Goal: Navigation & Orientation: Find specific page/section

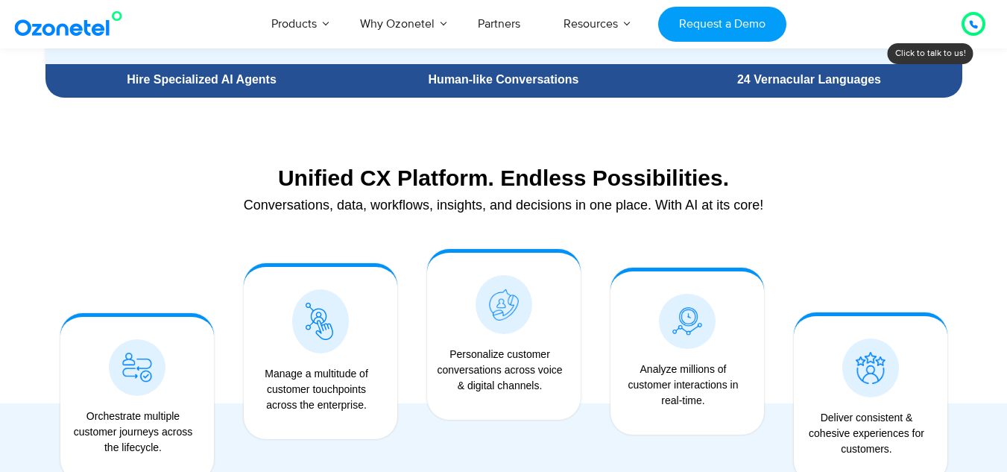
scroll to position [1355, 0]
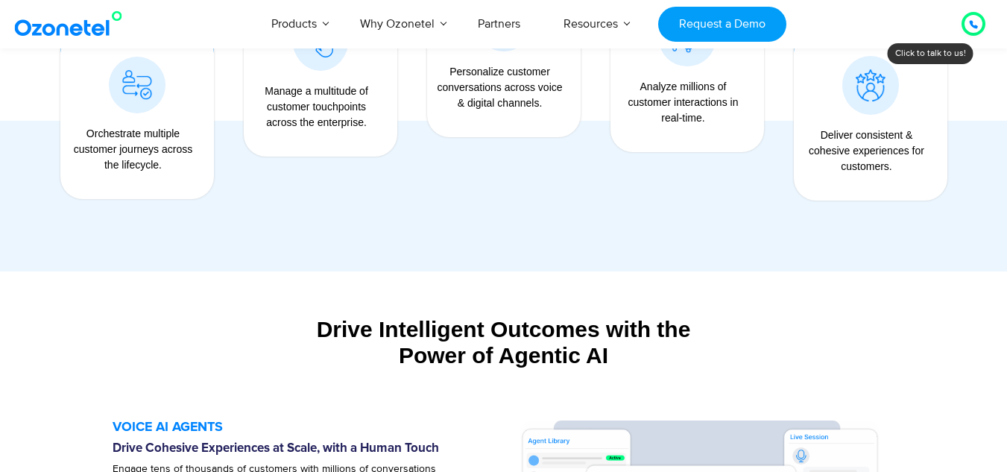
click at [526, 244] on div at bounding box center [503, 108] width 917 height 312
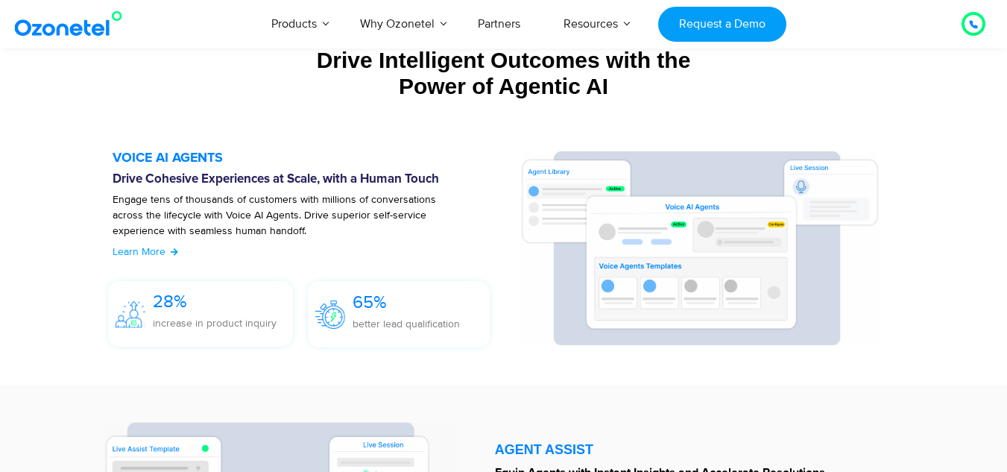
scroll to position [1648, 0]
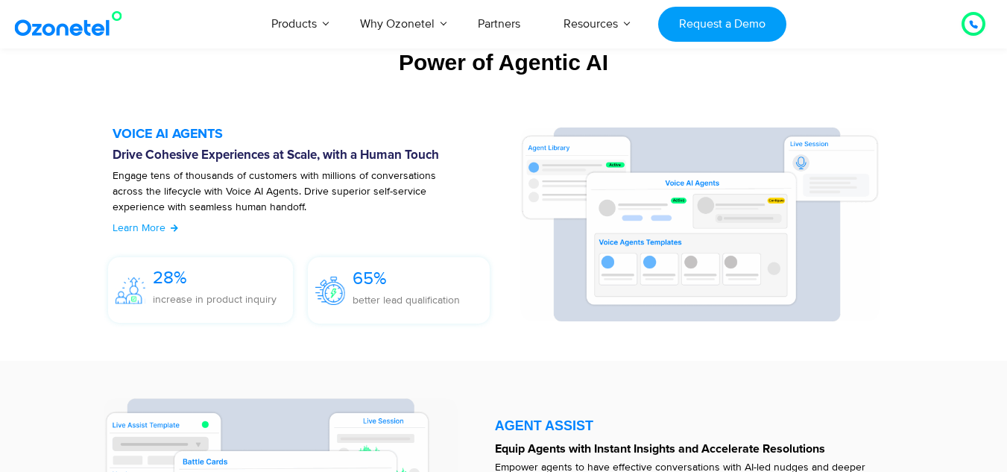
click at [535, 156] on img at bounding box center [699, 224] width 359 height 194
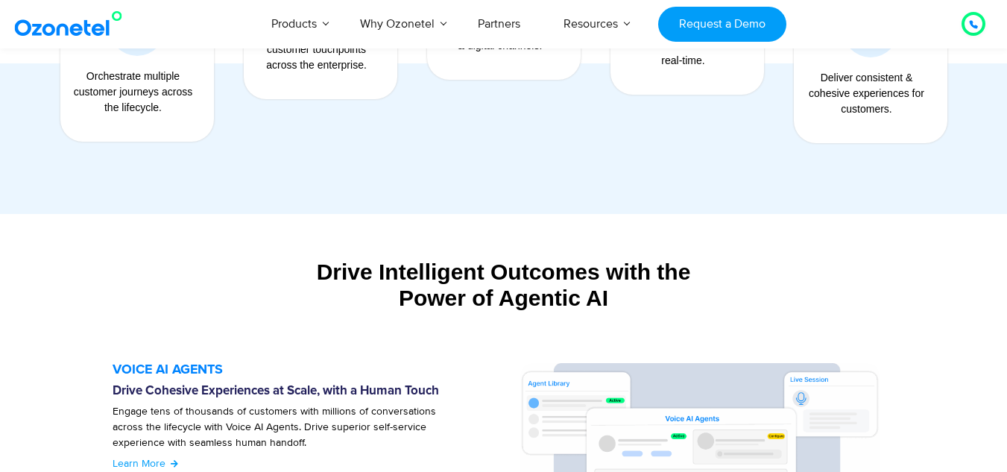
scroll to position [1323, 0]
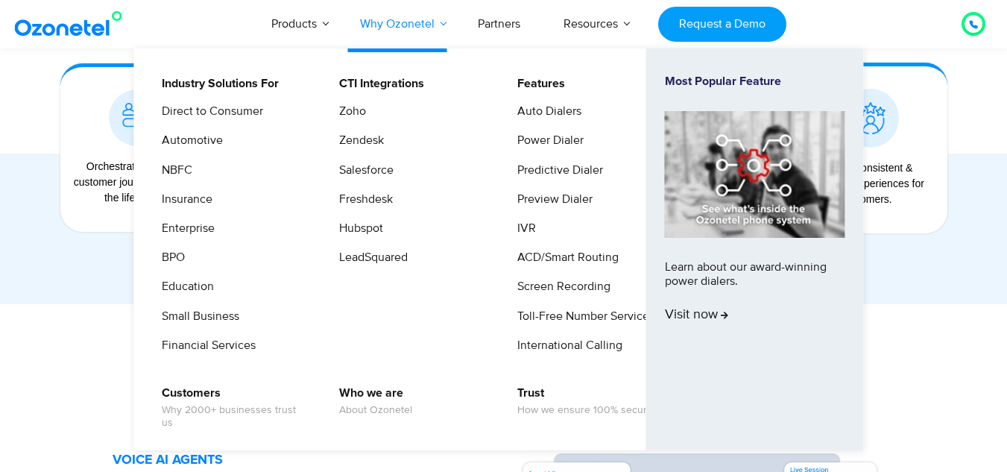
click at [444, 25] on link "Why Ozonetel" at bounding box center [397, 23] width 118 height 49
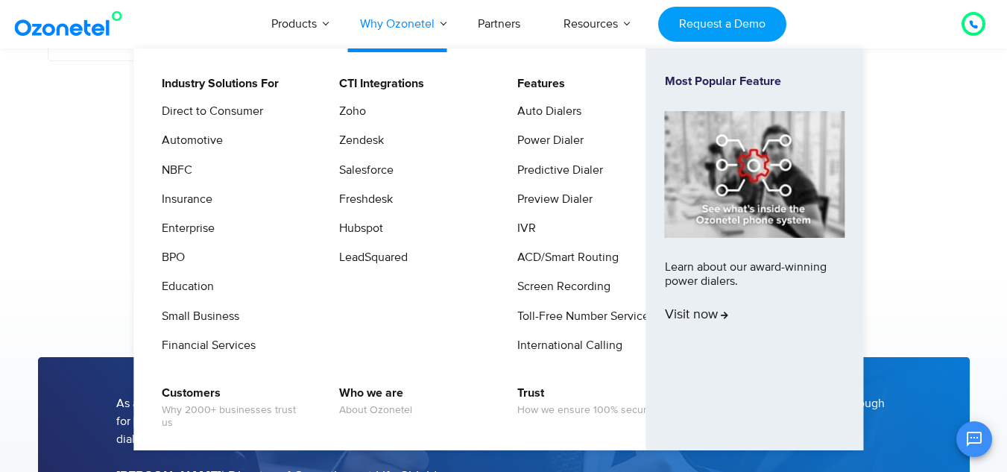
scroll to position [1222, 0]
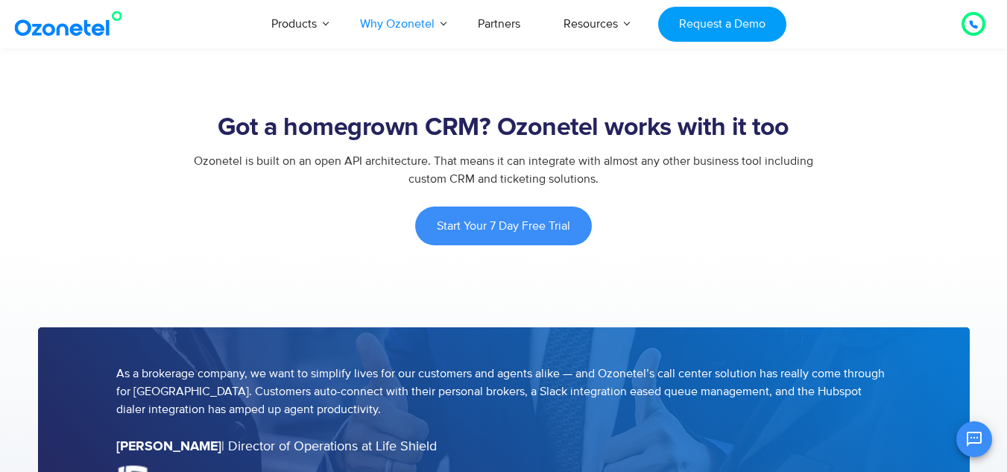
click at [940, 161] on div "Ozonetel is built on an open API architecture. That means it can integrate with…" at bounding box center [503, 170] width 931 height 36
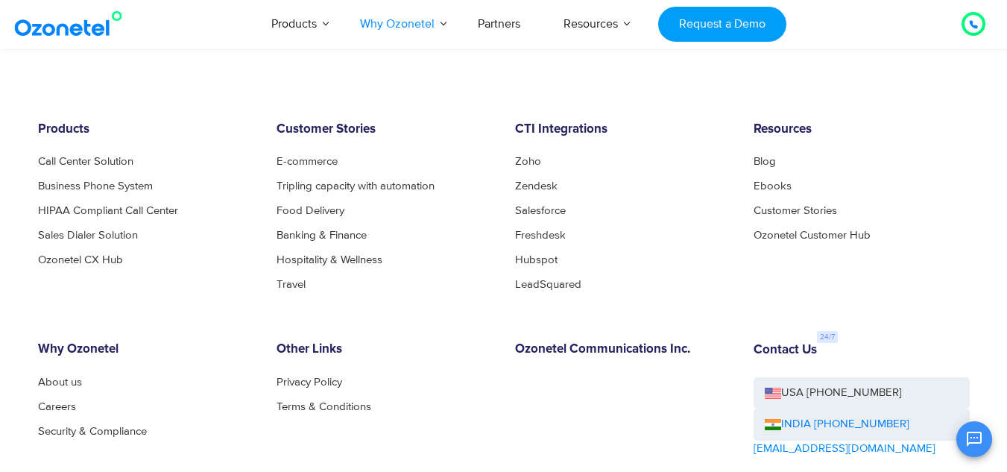
scroll to position [2653, 0]
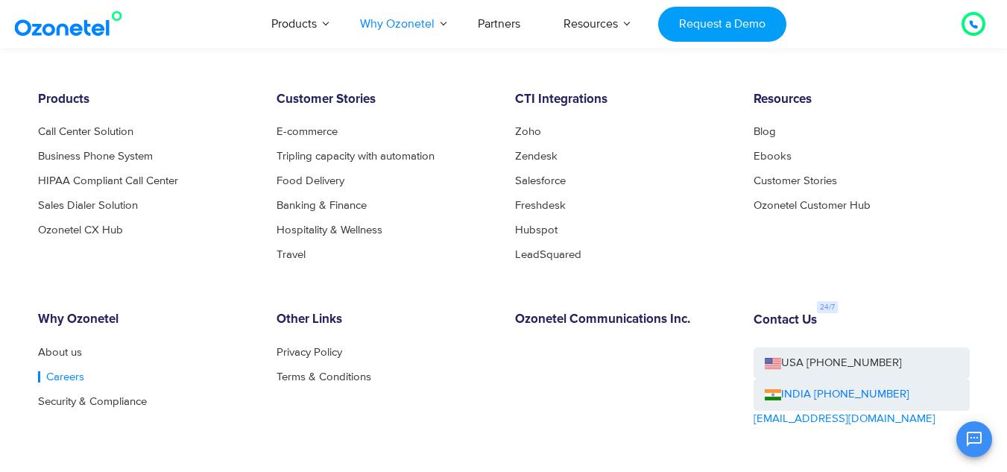
click at [58, 374] on link "Careers" at bounding box center [61, 376] width 46 height 11
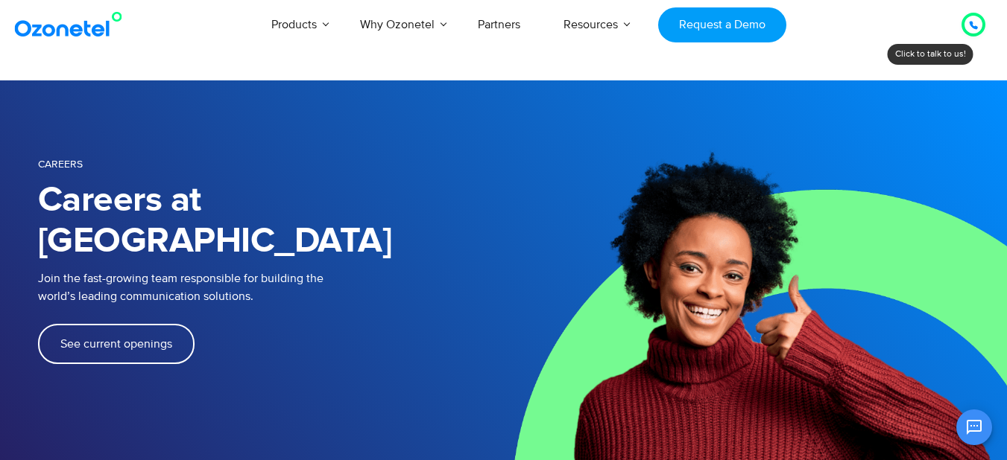
click at [141, 338] on span "See current openings" at bounding box center [116, 344] width 112 height 12
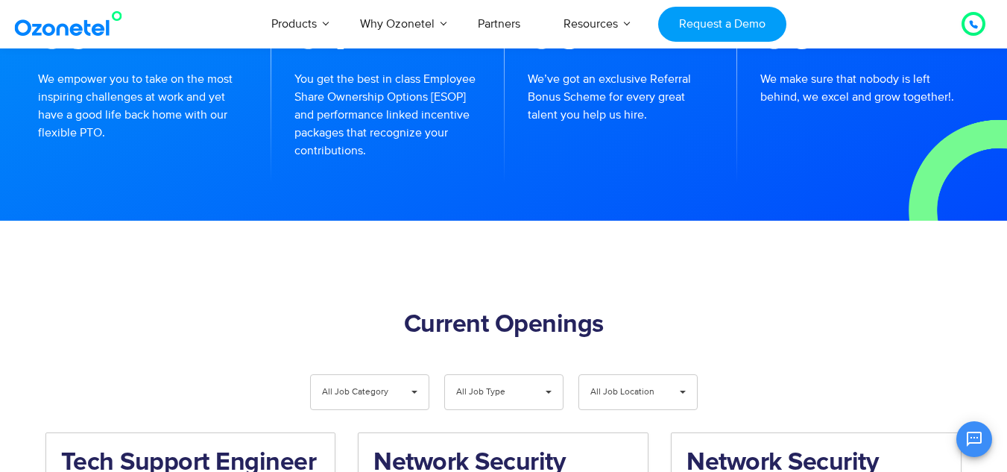
scroll to position [1544, 0]
